Goal: Information Seeking & Learning: Learn about a topic

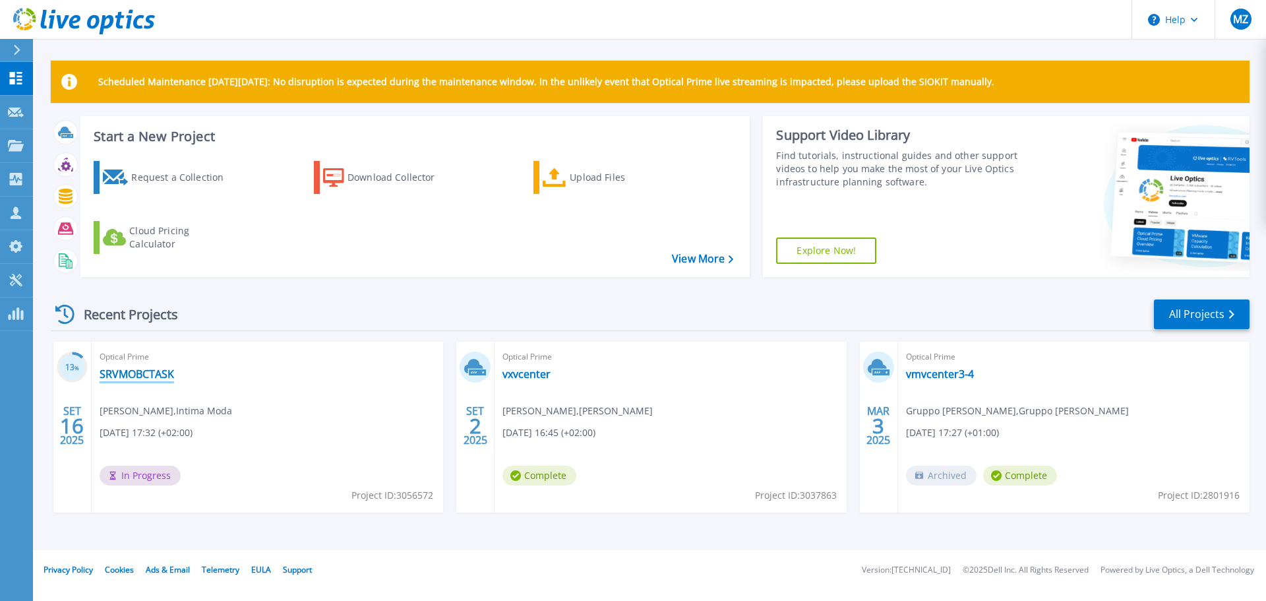
click at [153, 372] on link "SRVMOBCTASK" at bounding box center [137, 373] width 74 height 13
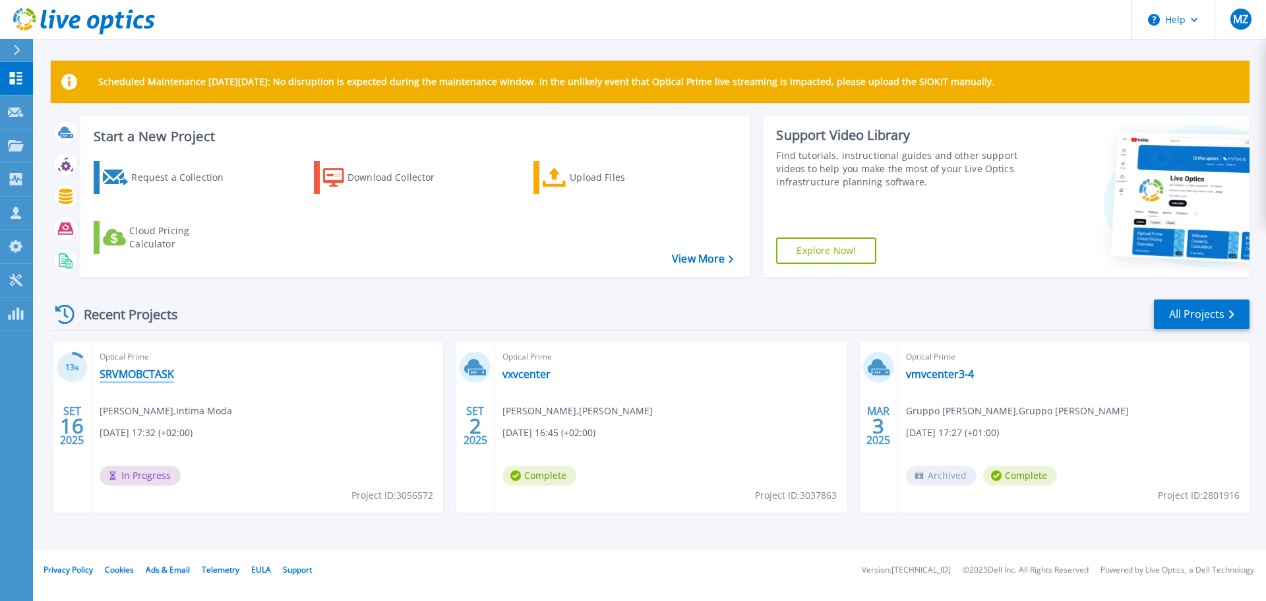
click at [148, 380] on link "SRVMOBCTASK" at bounding box center [137, 373] width 74 height 13
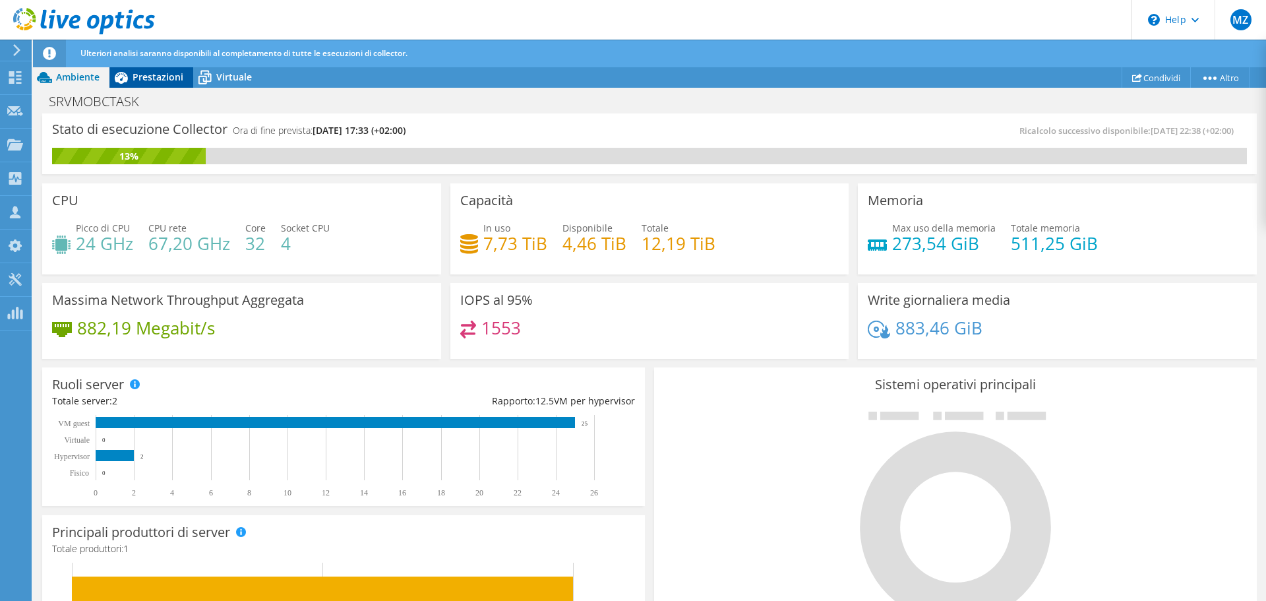
click at [176, 82] on span "Prestazioni" at bounding box center [158, 77] width 51 height 13
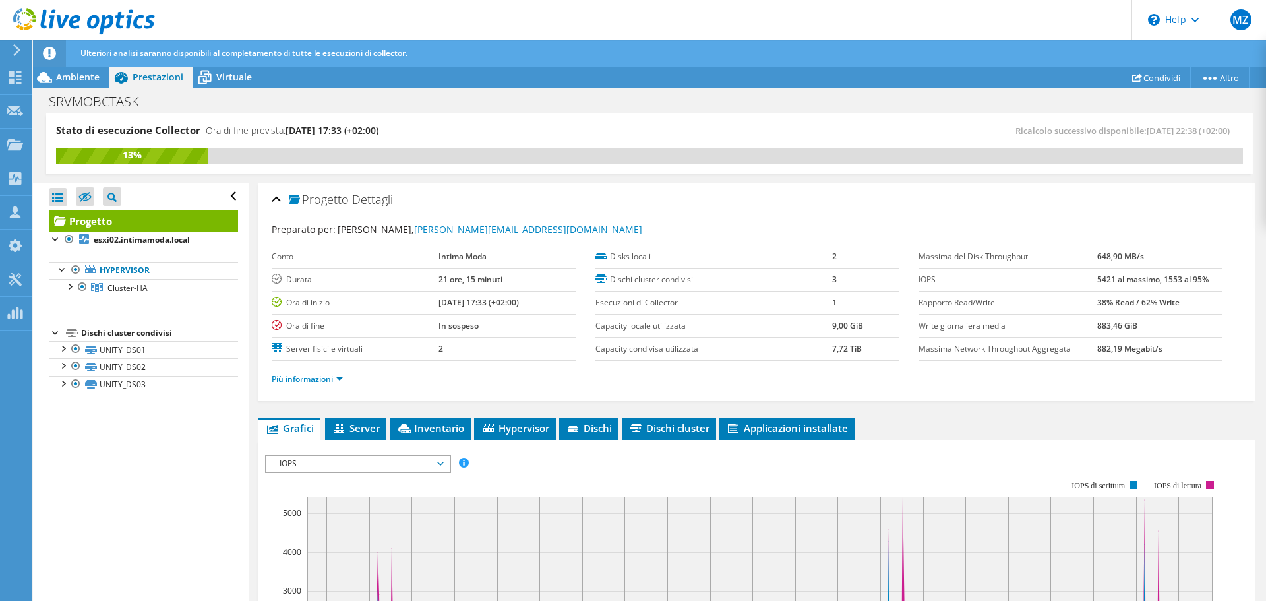
click at [342, 380] on link "Più informazioni" at bounding box center [307, 378] width 71 height 11
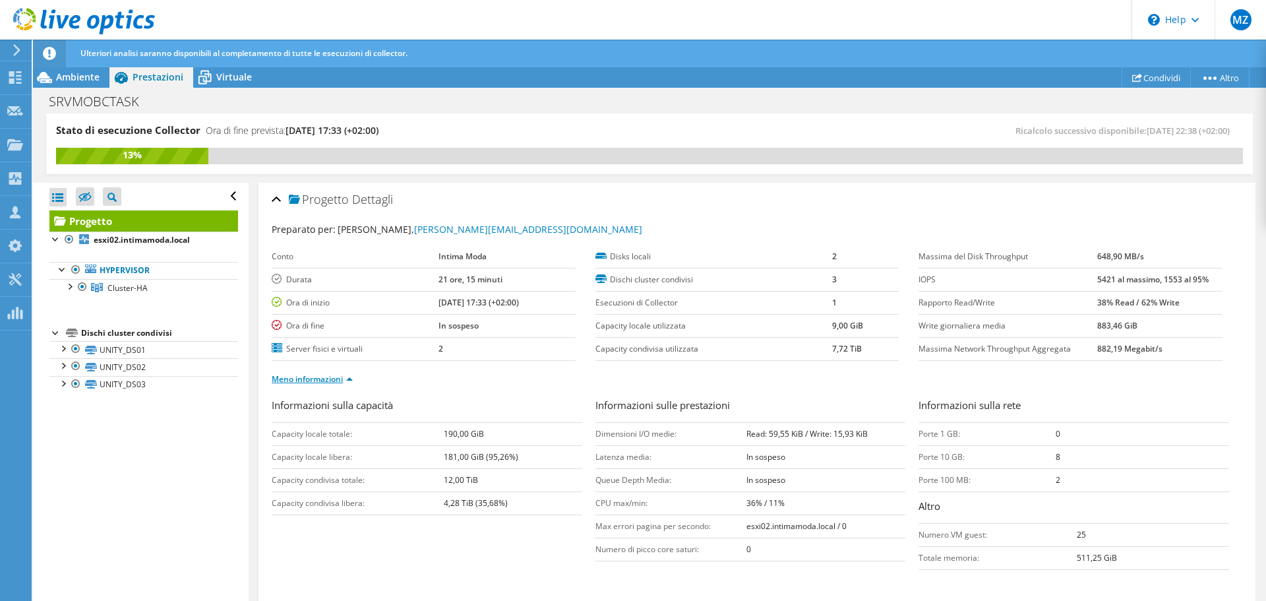
click at [341, 378] on link "Meno informazioni" at bounding box center [312, 378] width 81 height 11
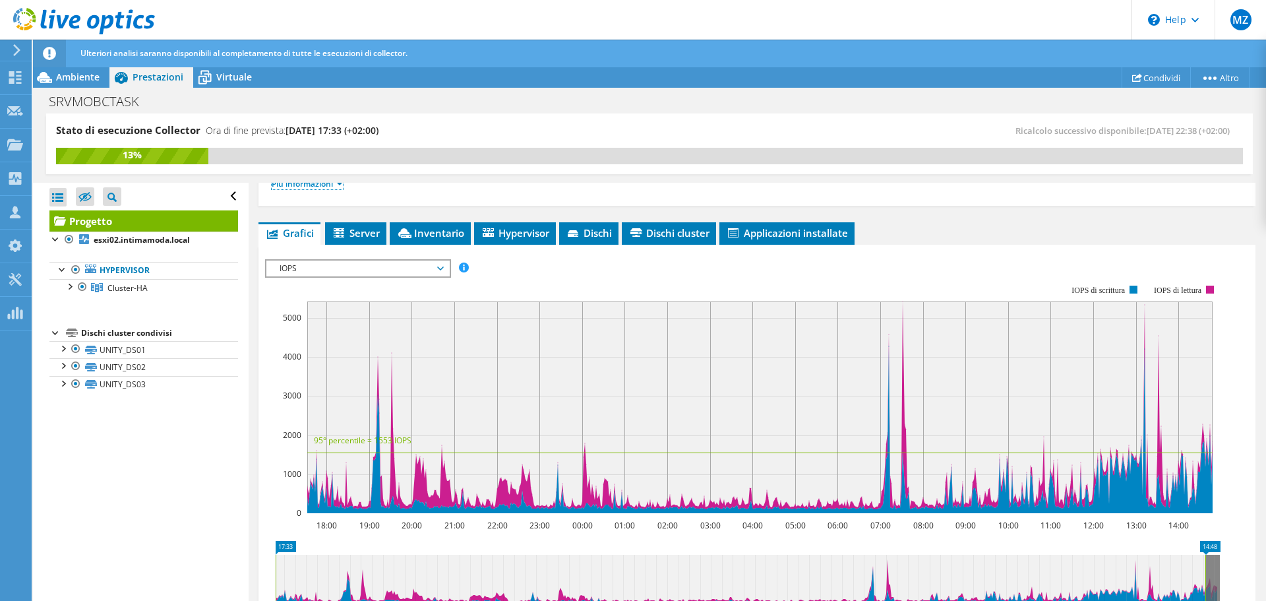
scroll to position [198, 0]
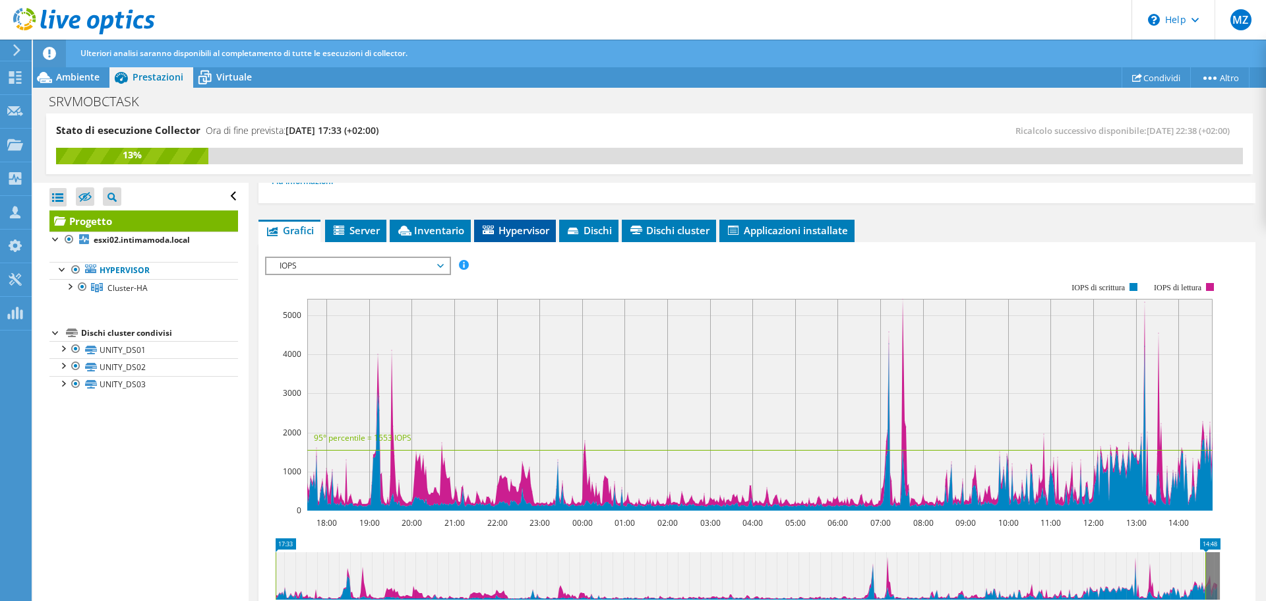
click at [501, 233] on span "Hypervisor" at bounding box center [515, 229] width 69 height 13
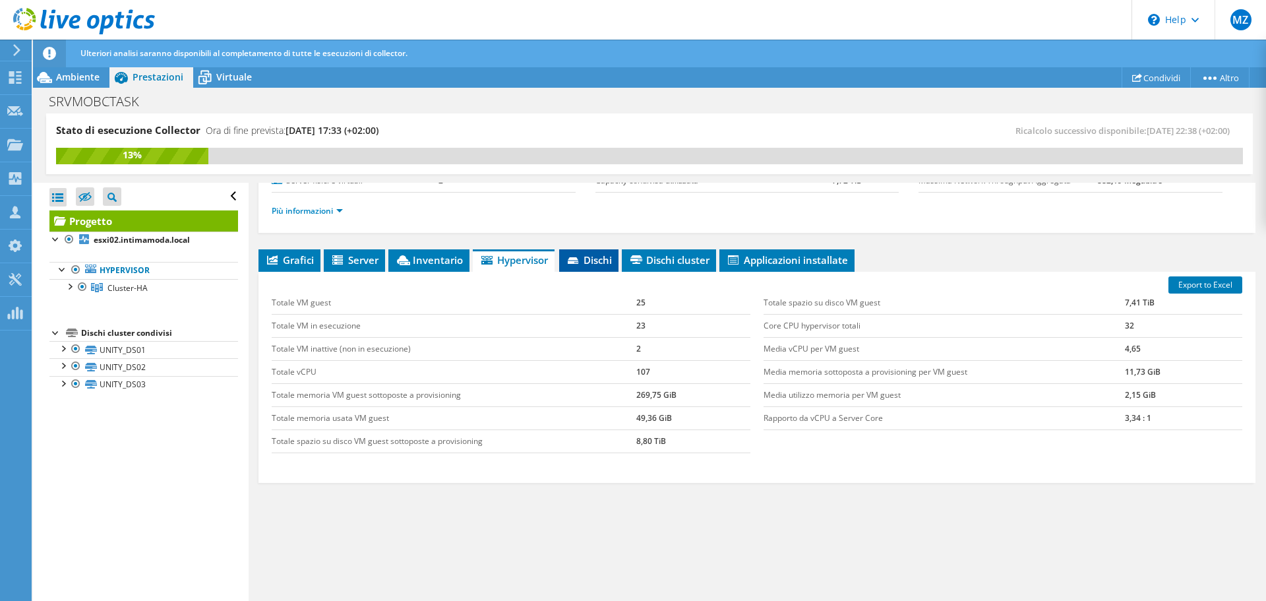
click at [571, 268] on li "Dischi" at bounding box center [588, 260] width 59 height 22
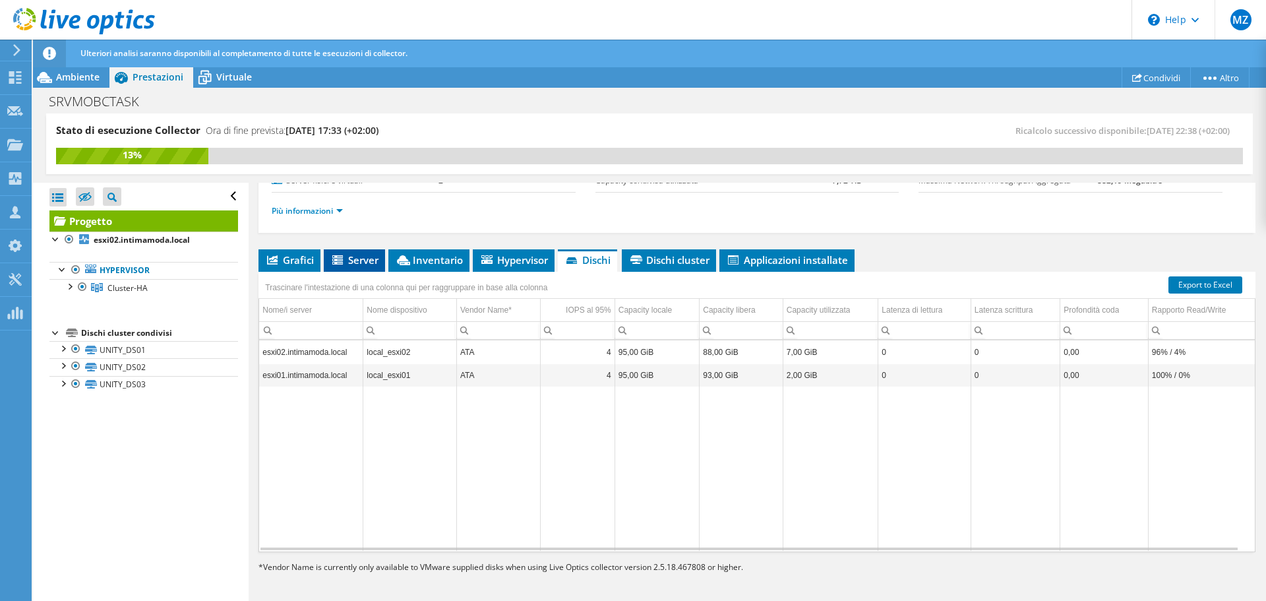
click at [359, 267] on li "Server" at bounding box center [354, 260] width 61 height 22
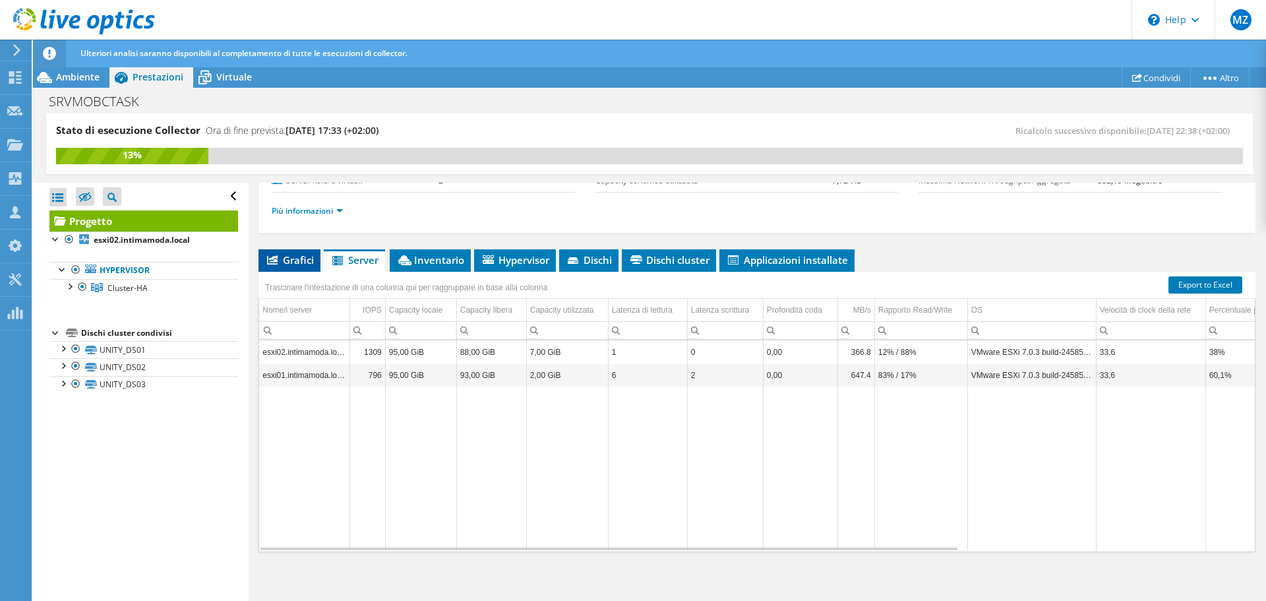
click at [280, 268] on li "Grafici" at bounding box center [289, 260] width 62 height 22
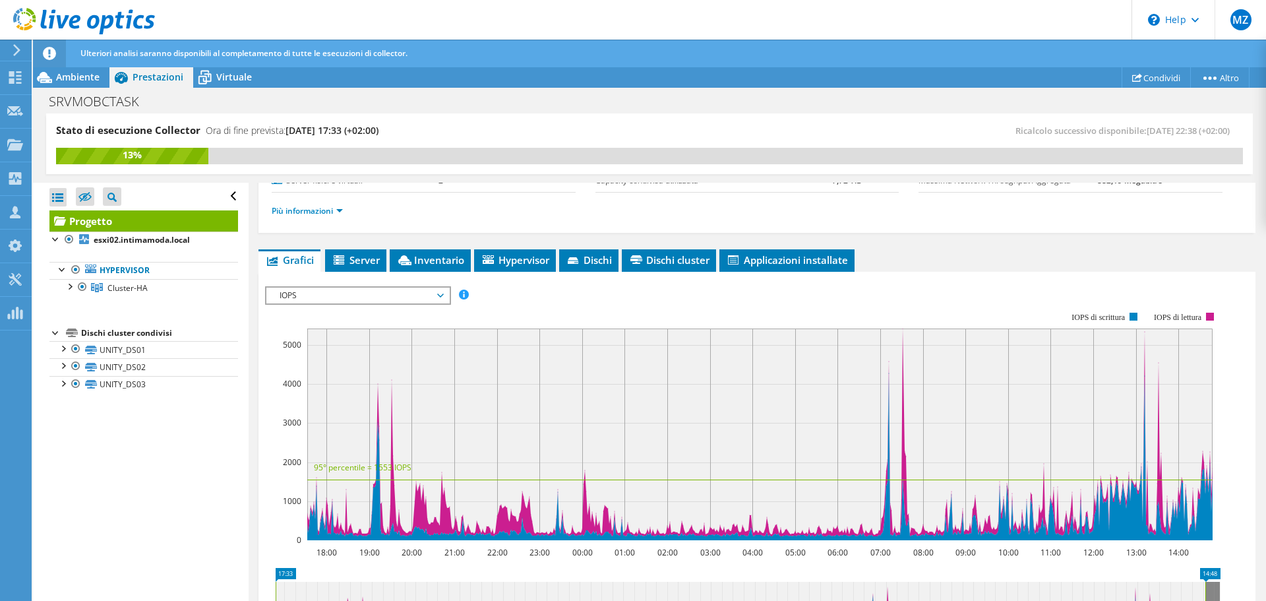
scroll to position [198, 0]
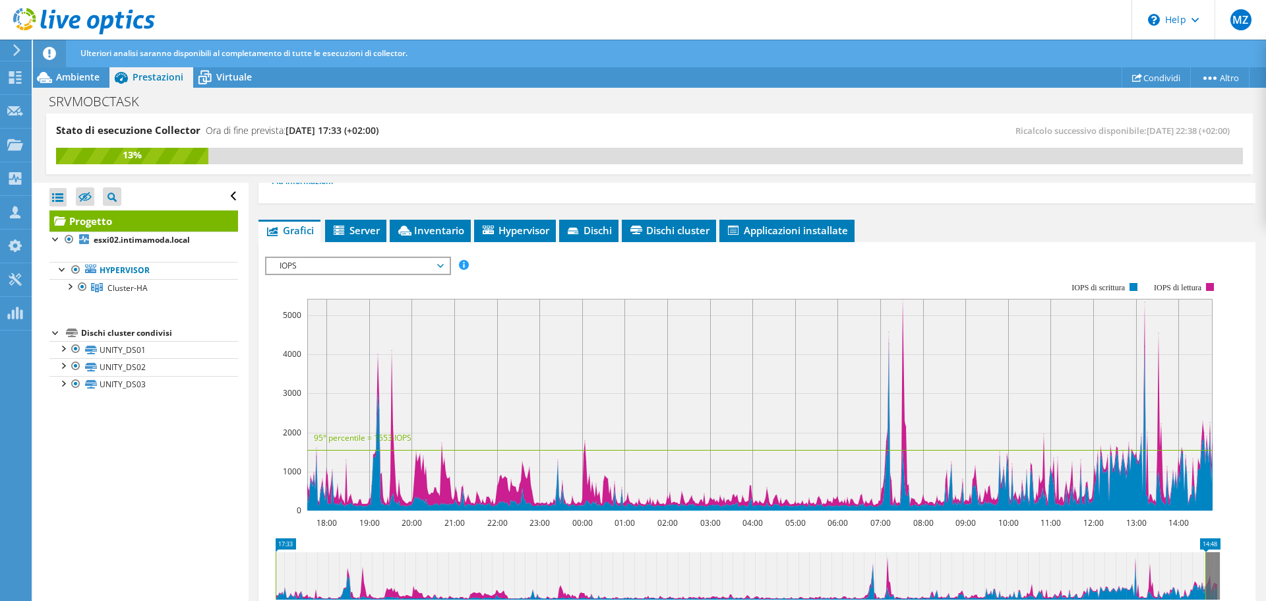
click at [442, 270] on span "IOPS" at bounding box center [357, 266] width 169 height 16
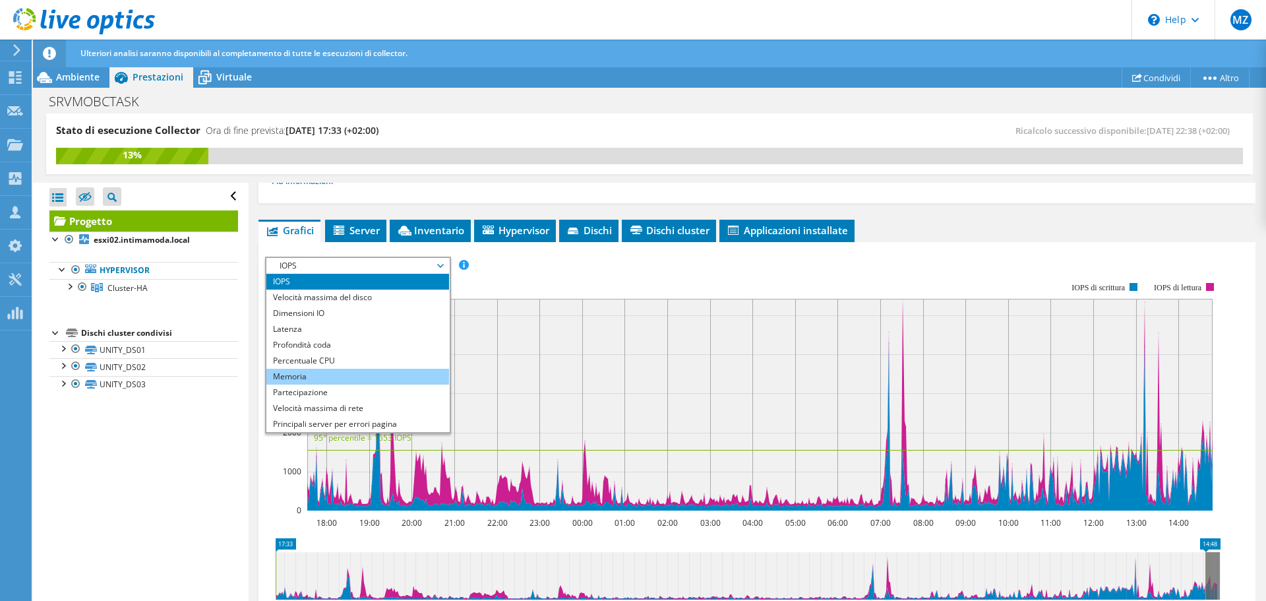
click at [299, 375] on li "Memoria" at bounding box center [357, 377] width 183 height 16
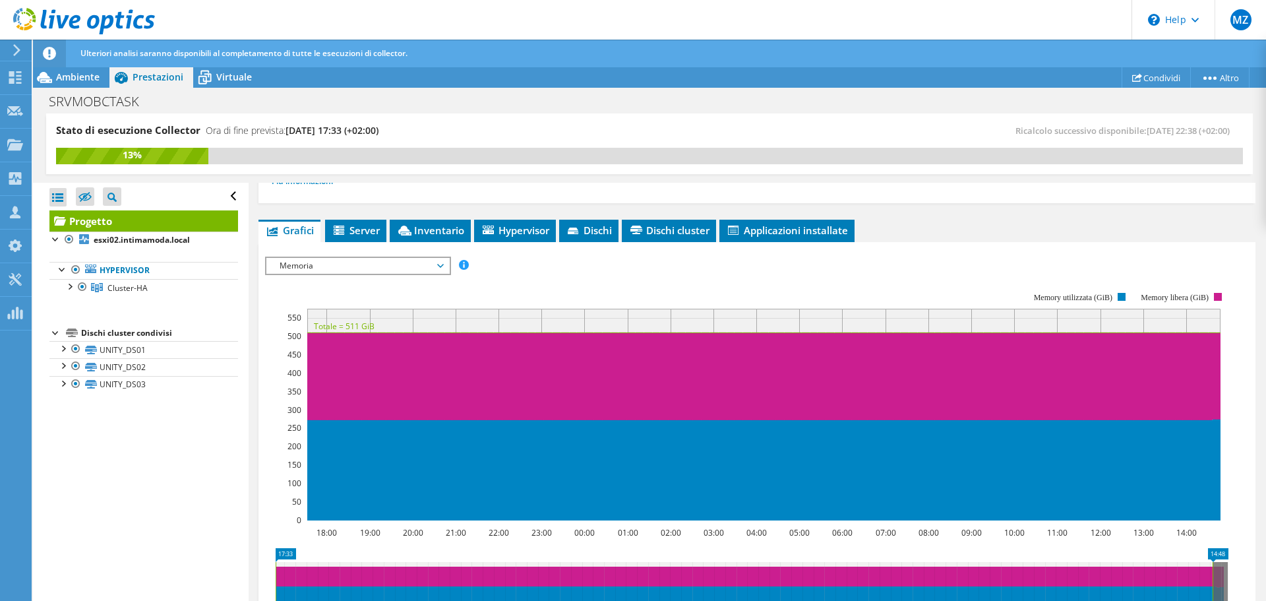
click at [441, 264] on span "Memoria" at bounding box center [357, 266] width 169 height 16
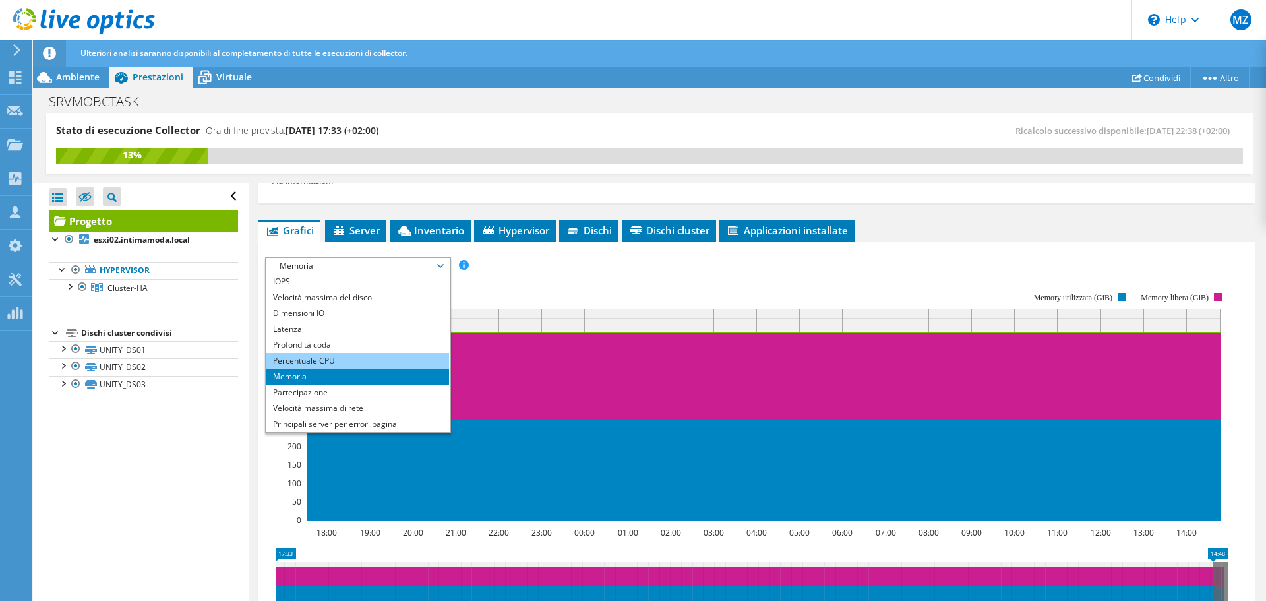
click at [332, 356] on li "Percentuale CPU" at bounding box center [357, 361] width 183 height 16
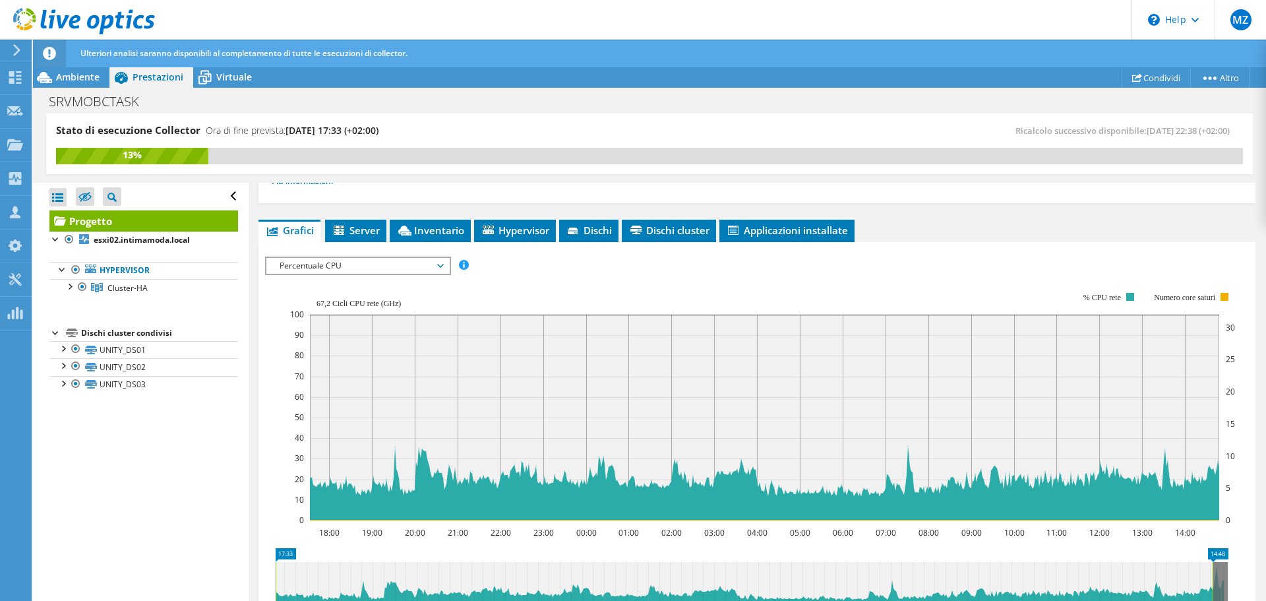
scroll to position [0, 0]
